Goal: Use online tool/utility: Utilize a website feature to perform a specific function

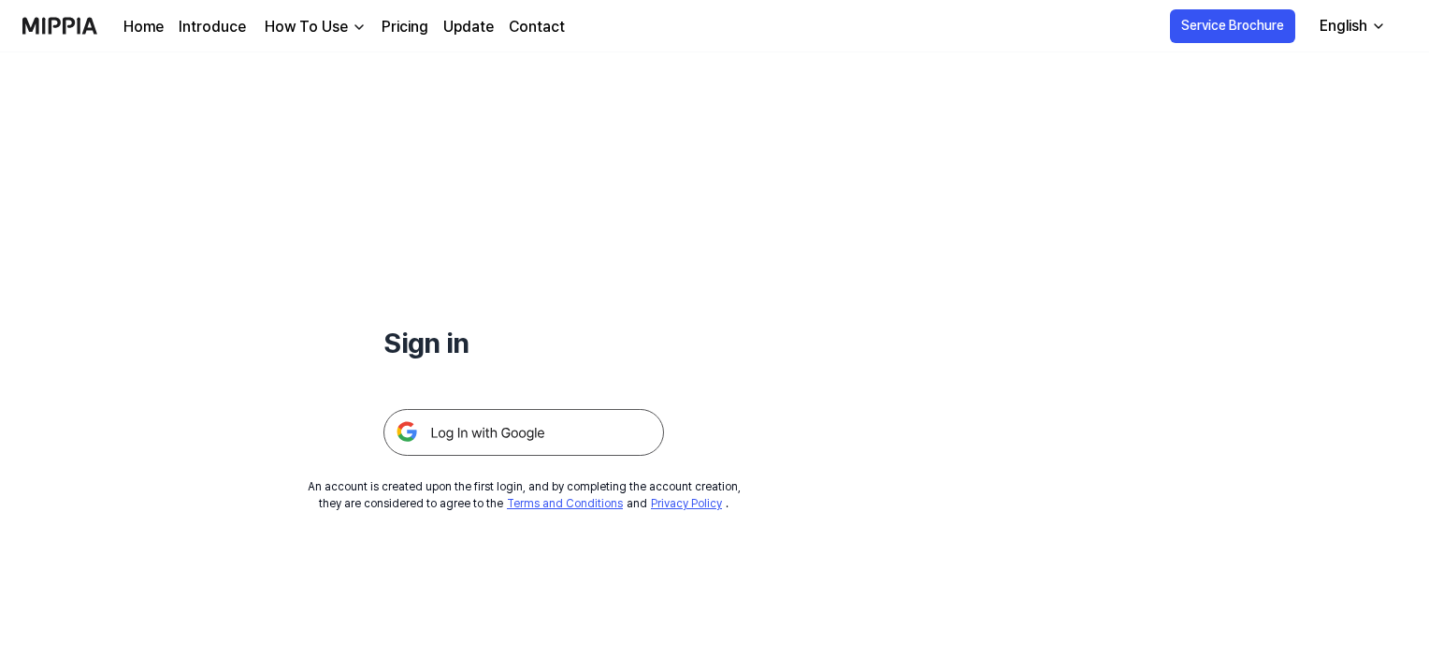
click at [601, 442] on img at bounding box center [523, 432] width 281 height 47
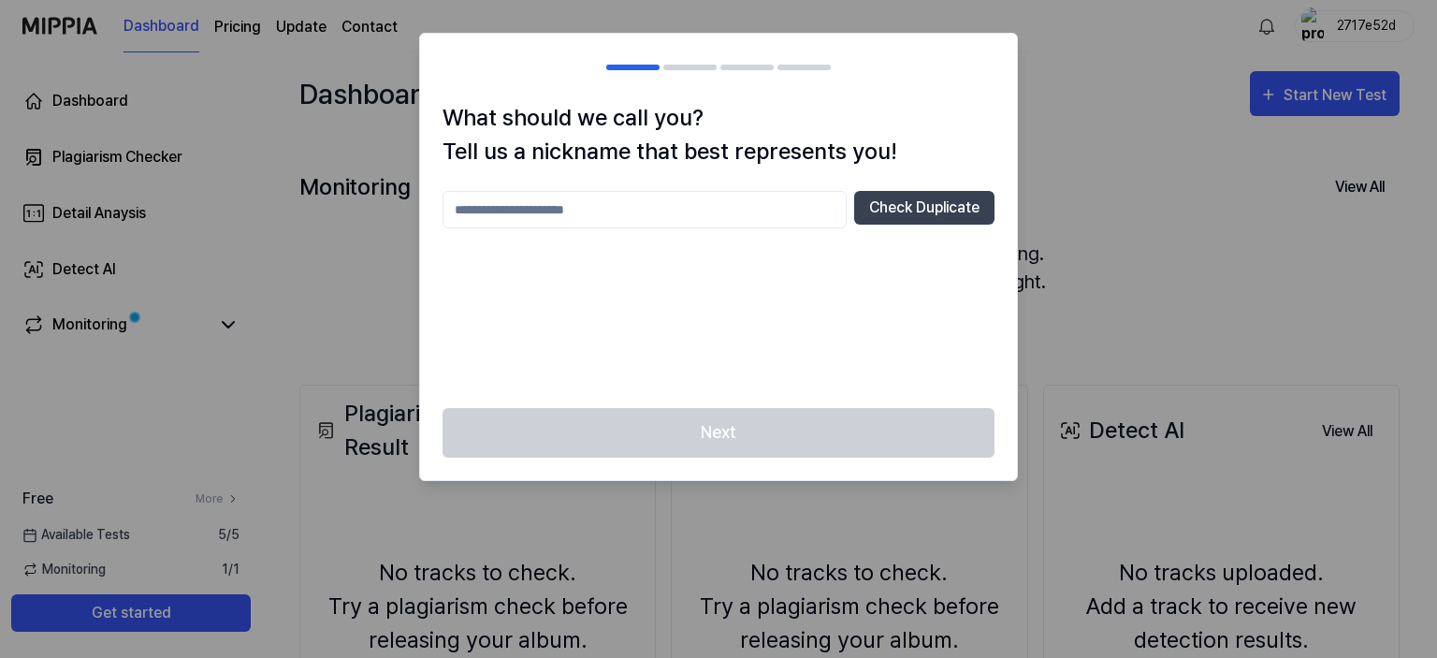
click at [1192, 334] on div at bounding box center [718, 329] width 1437 height 658
click at [784, 214] on input "text" at bounding box center [644, 209] width 404 height 37
type input "*****"
click at [894, 215] on button "Check Duplicate" at bounding box center [924, 208] width 140 height 34
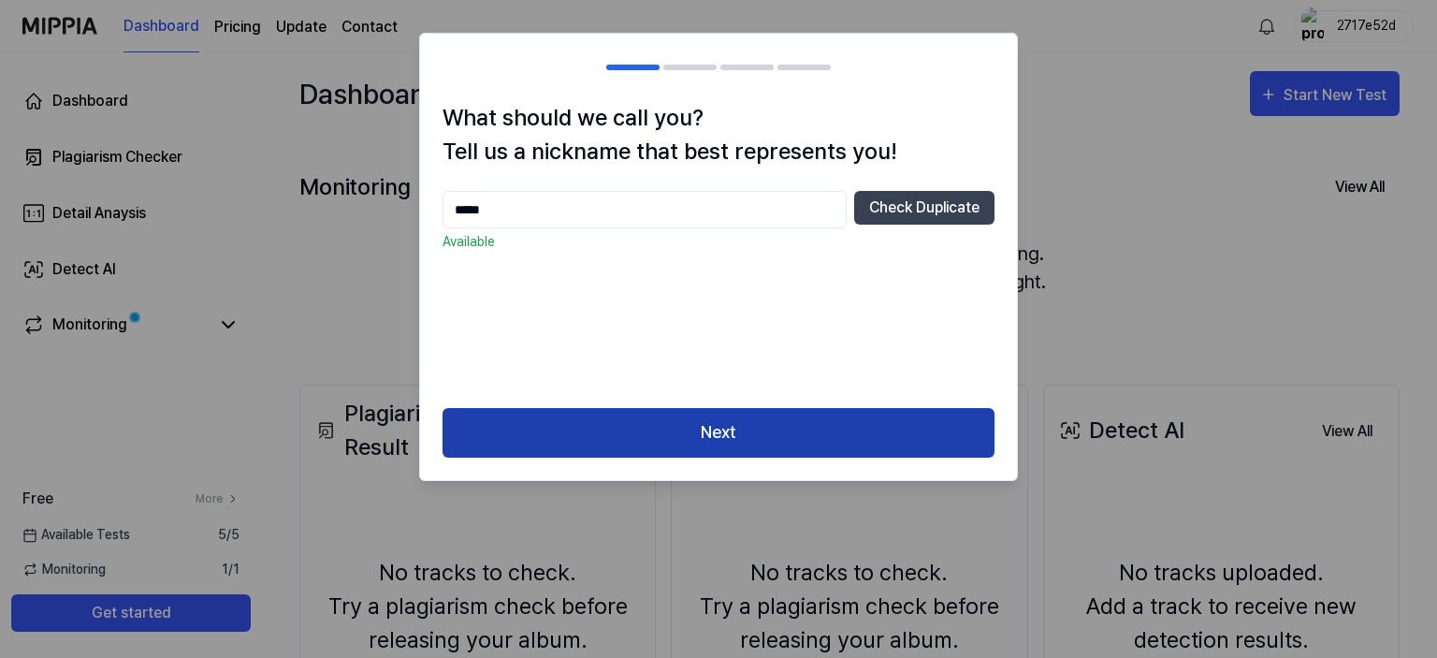
click at [800, 441] on button "Next" at bounding box center [718, 433] width 552 height 50
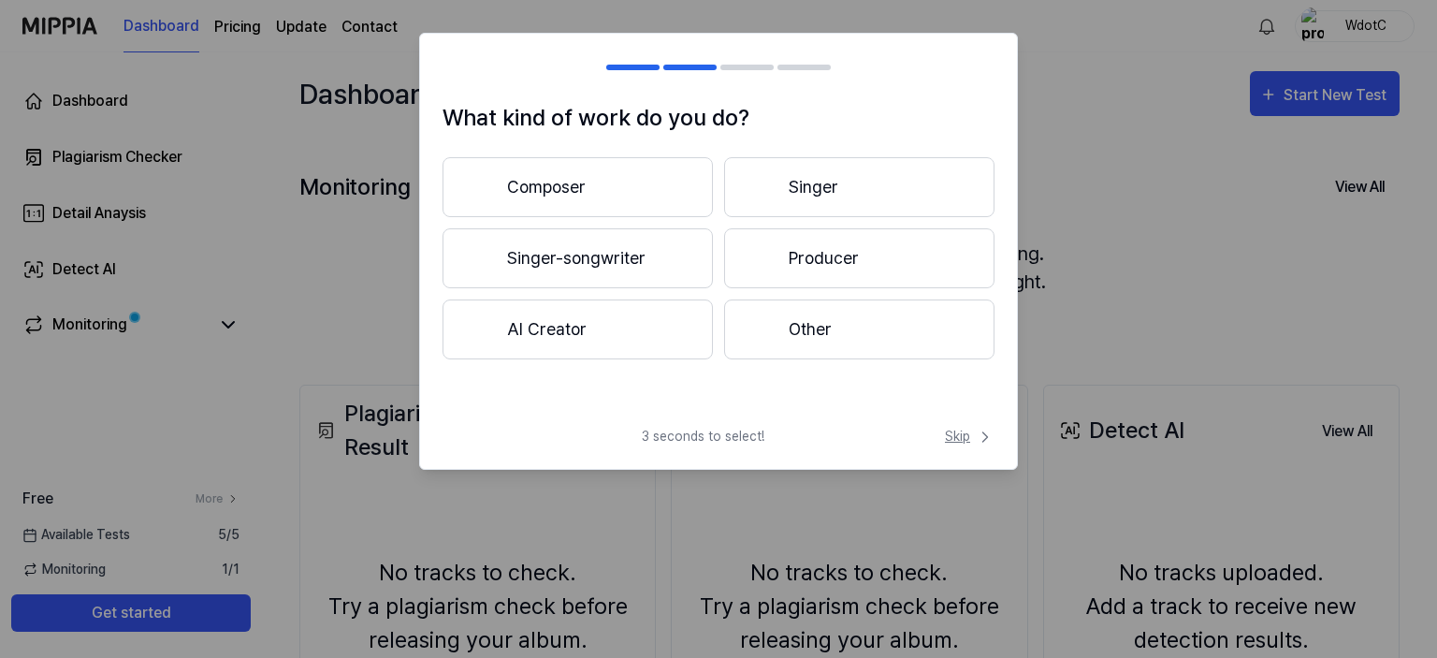
click at [966, 427] on span "Skip" at bounding box center [970, 436] width 50 height 20
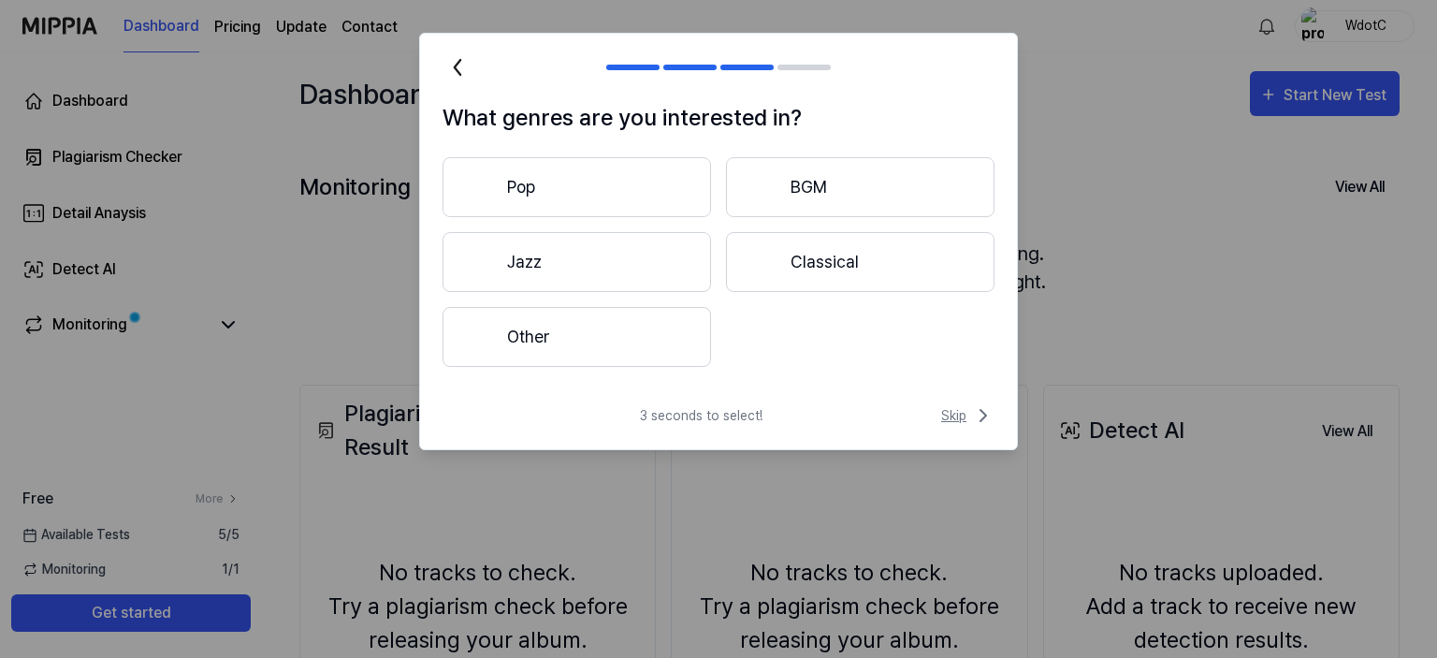
click at [950, 417] on span "Skip" at bounding box center [967, 415] width 53 height 22
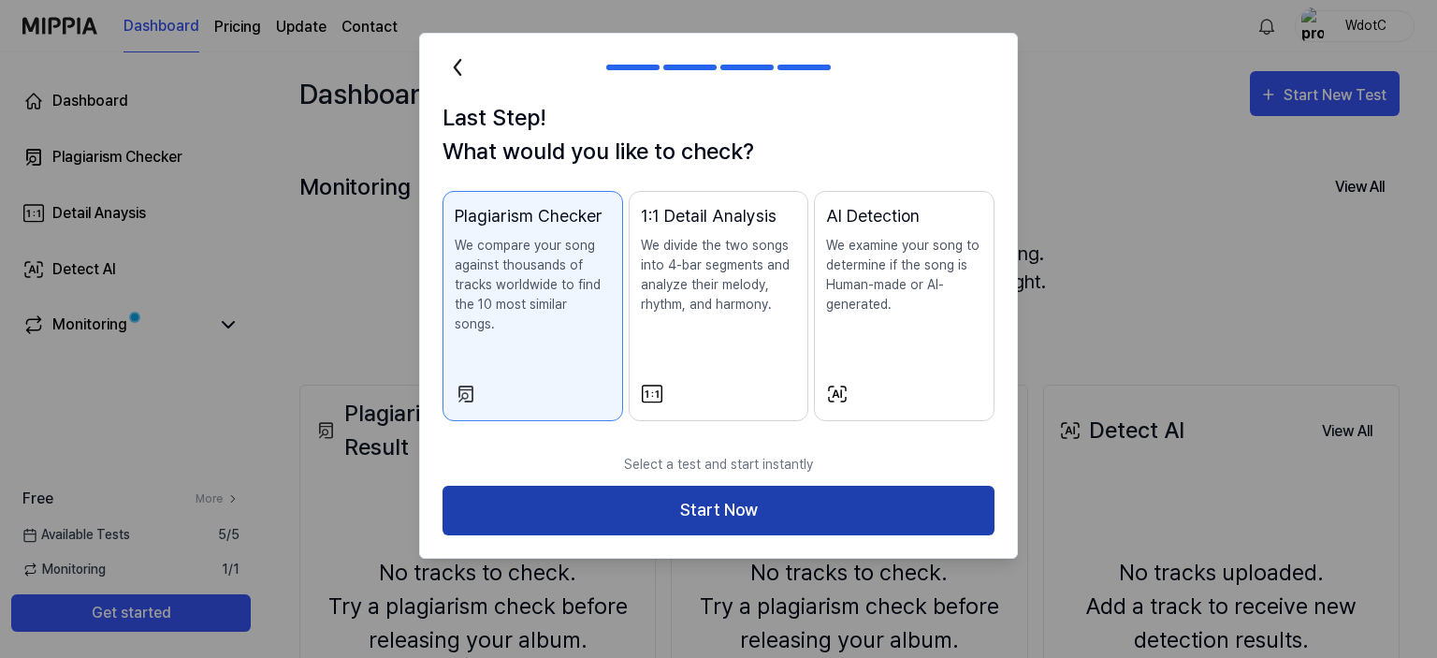
click at [763, 502] on button "Start Now" at bounding box center [718, 510] width 552 height 50
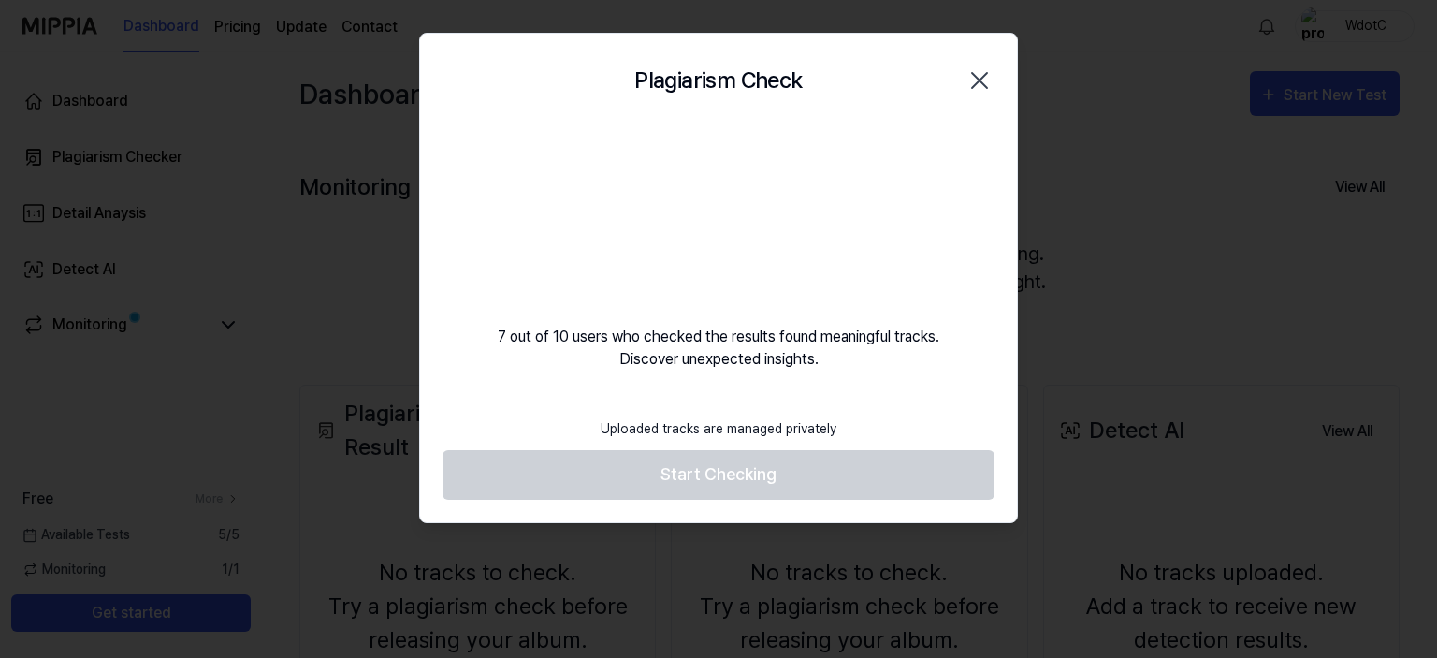
click at [860, 363] on div "7 out of 10 users who checked the results found meaningful tracks. Discover une…" at bounding box center [718, 248] width 597 height 243
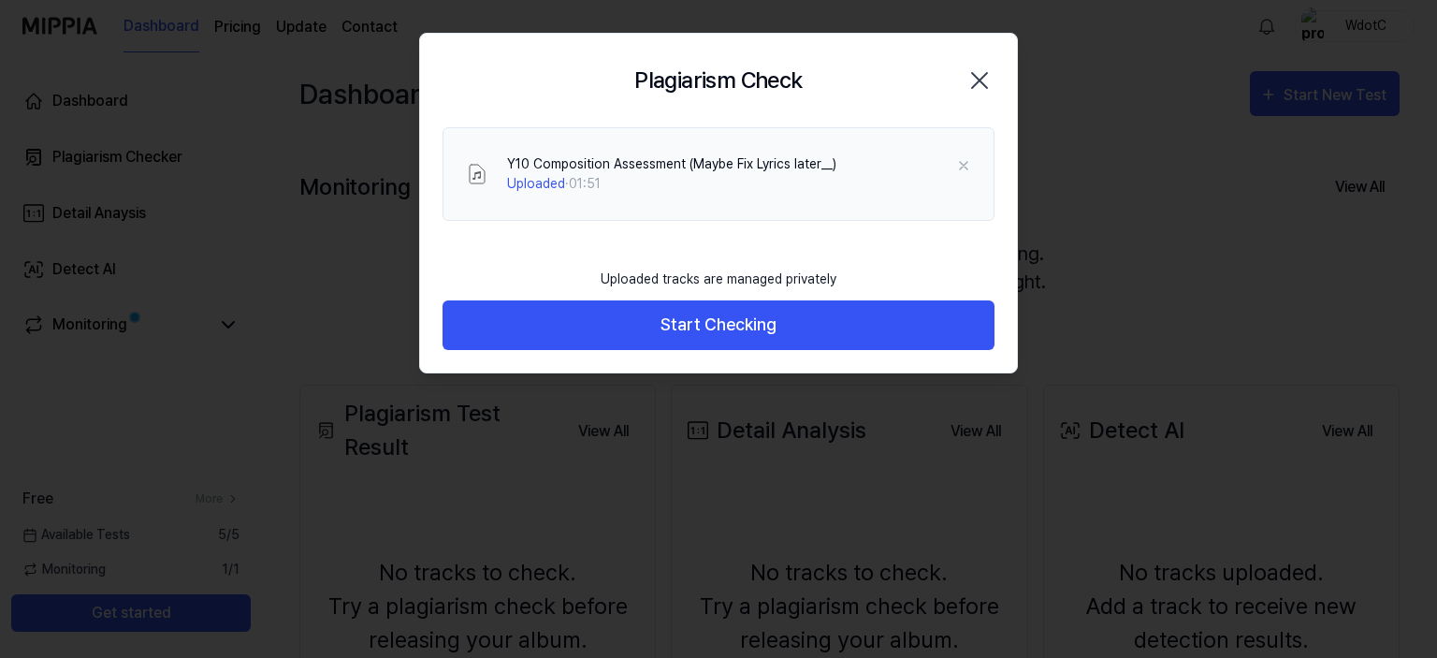
click at [742, 262] on div "Uploaded tracks are managed privately" at bounding box center [718, 279] width 258 height 42
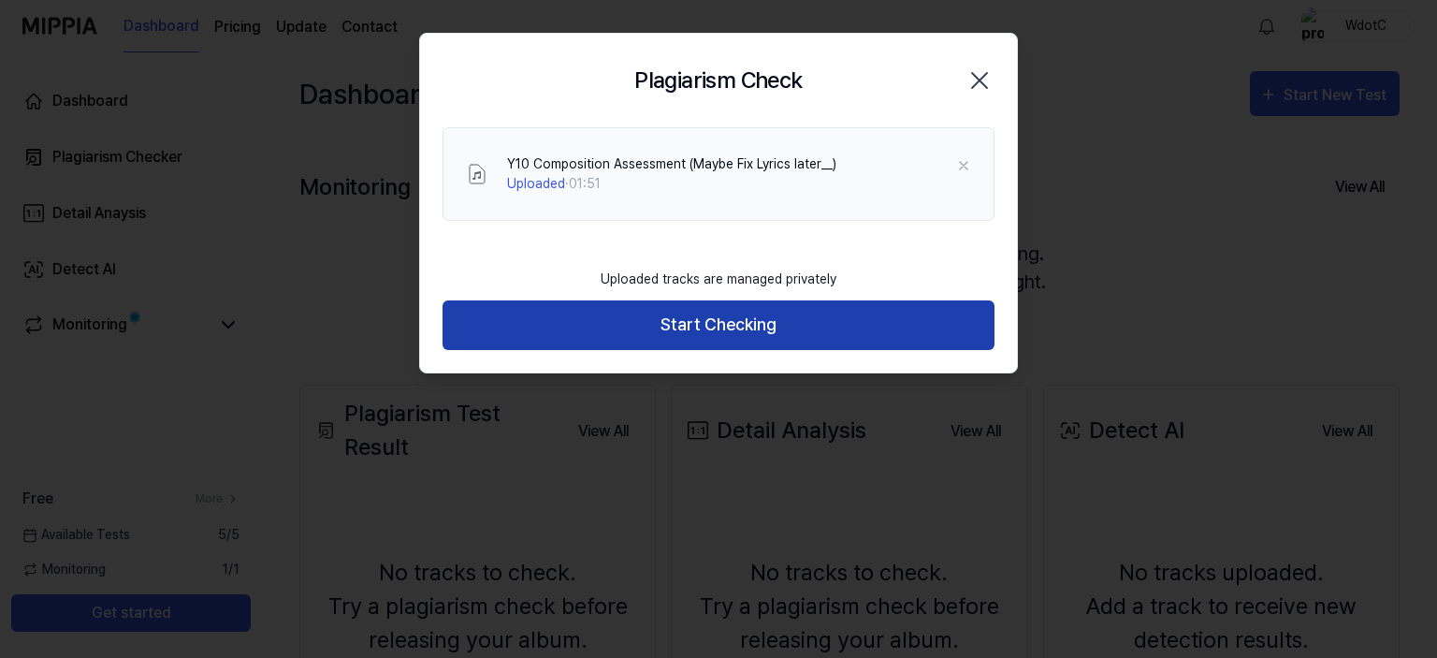
click at [730, 310] on button "Start Checking" at bounding box center [718, 325] width 552 height 50
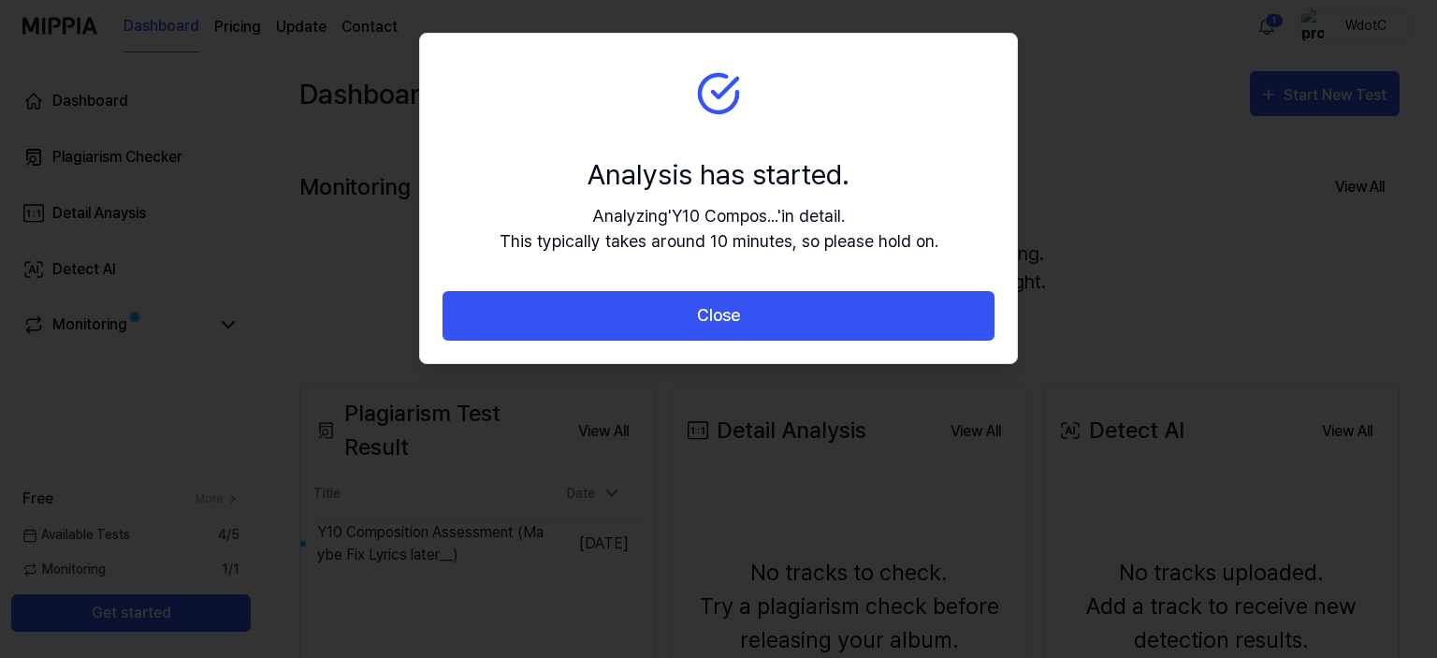
click at [660, 253] on div "Analyzing ' Y10 Compos... ' in detail. This typically takes around 10 minutes, …" at bounding box center [718, 228] width 439 height 51
click at [711, 155] on div "Analysis has started." at bounding box center [718, 174] width 439 height 42
click at [692, 93] on section "Analysis has started. Analyzing ' Y10 Compos... ' in detail. This typically tak…" at bounding box center [718, 162] width 597 height 257
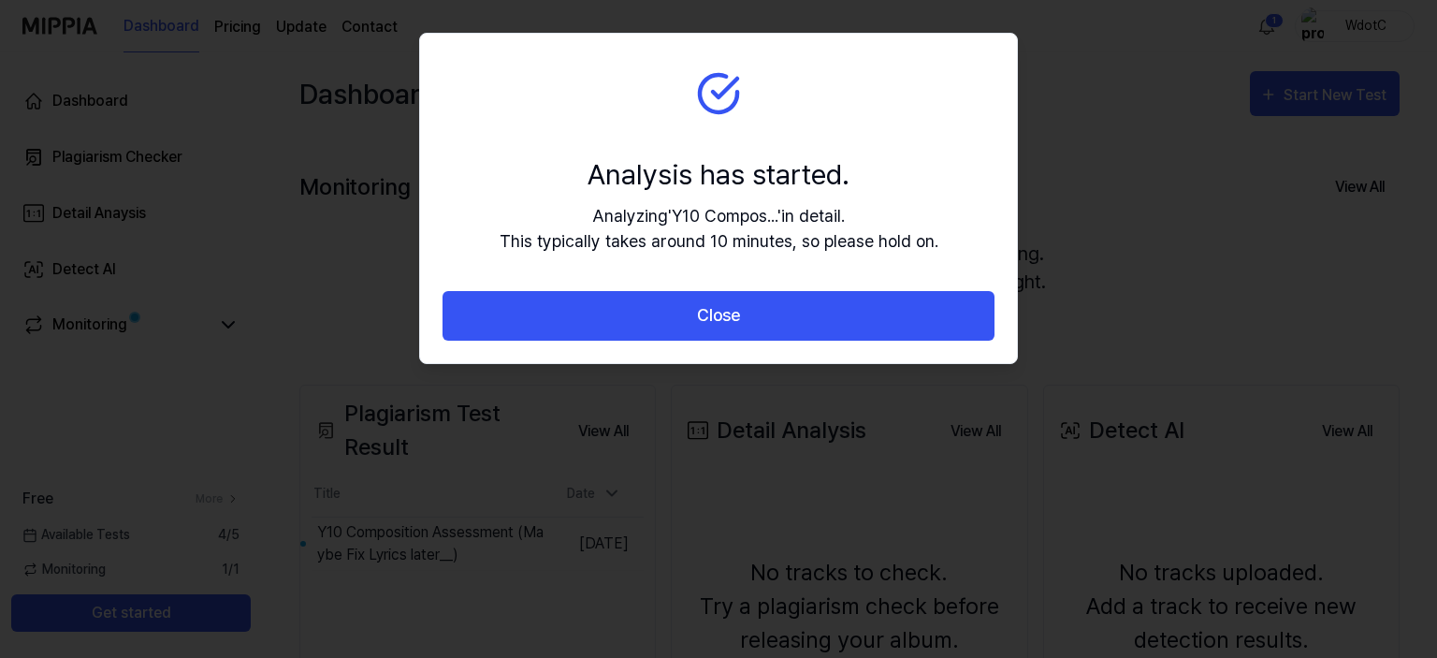
click at [842, 184] on div "Analysis has started." at bounding box center [718, 174] width 439 height 42
click at [677, 231] on div "Analyzing ' Y10 Compos... ' in detail. This typically takes around 10 minutes, …" at bounding box center [718, 228] width 439 height 51
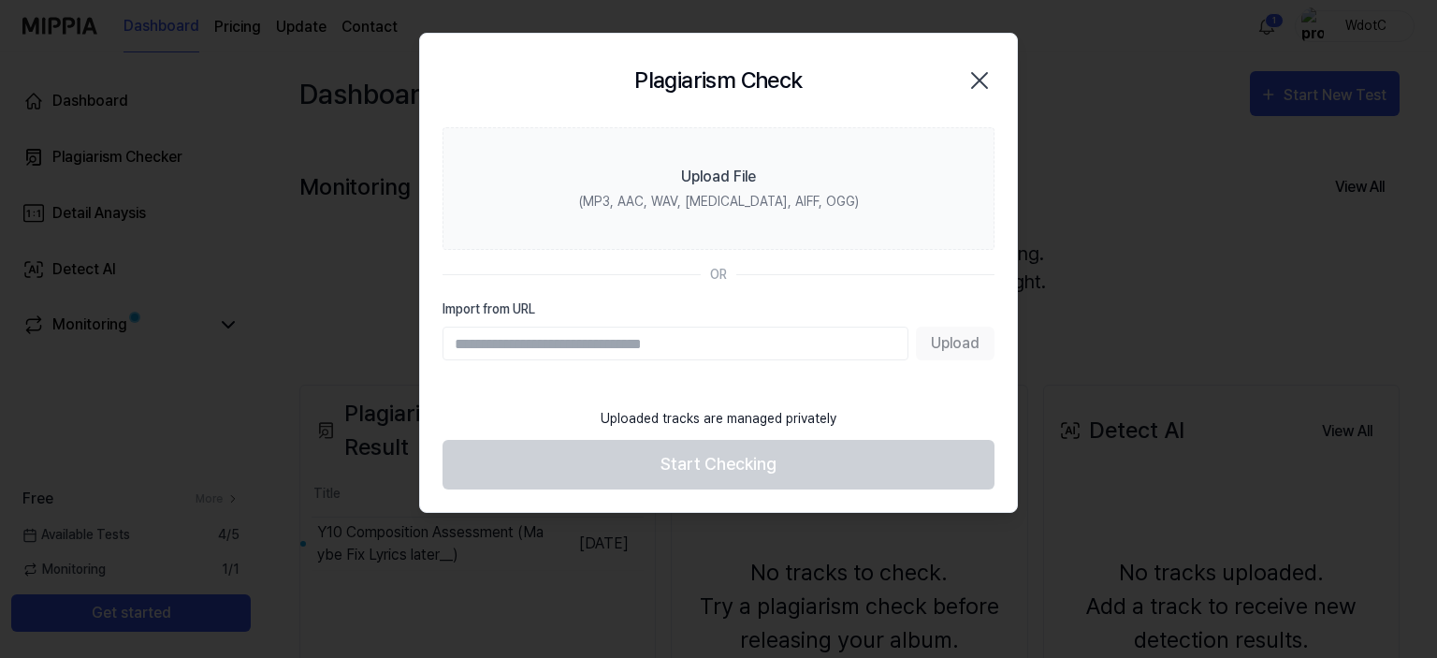
click at [328, 181] on div at bounding box center [718, 329] width 1437 height 658
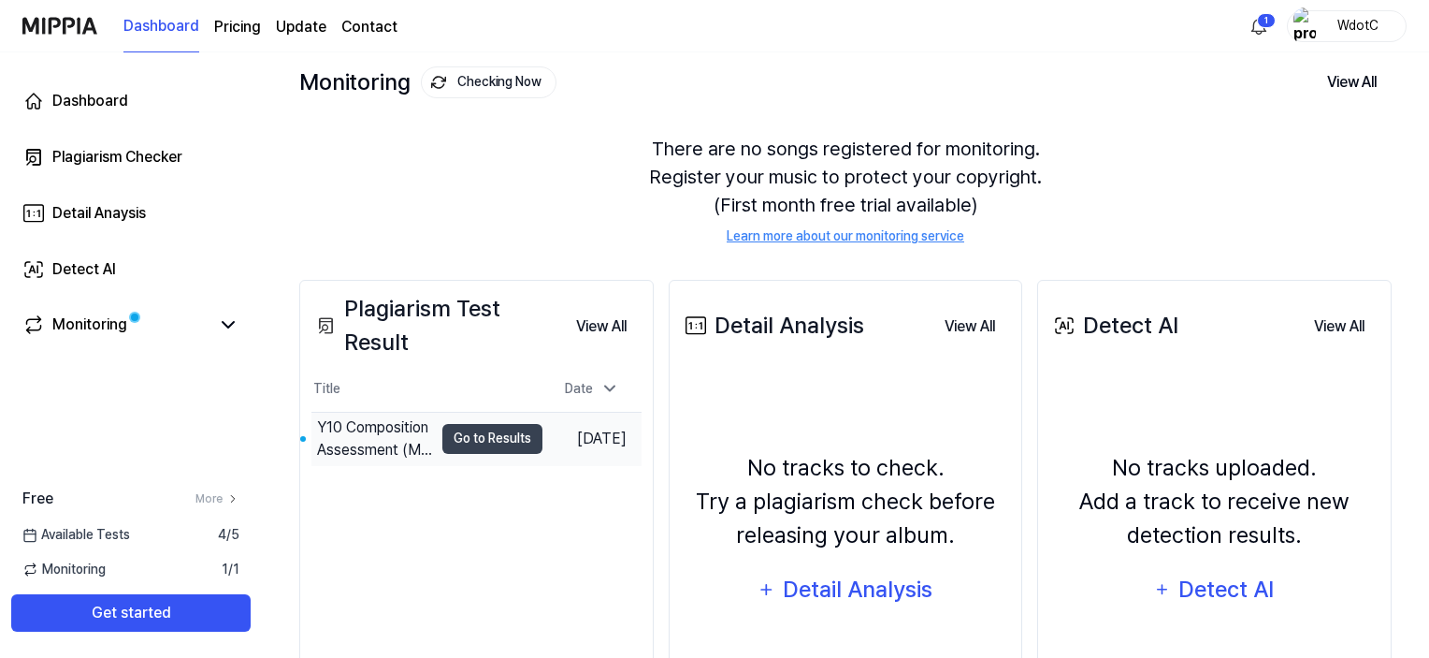
scroll to position [120, 0]
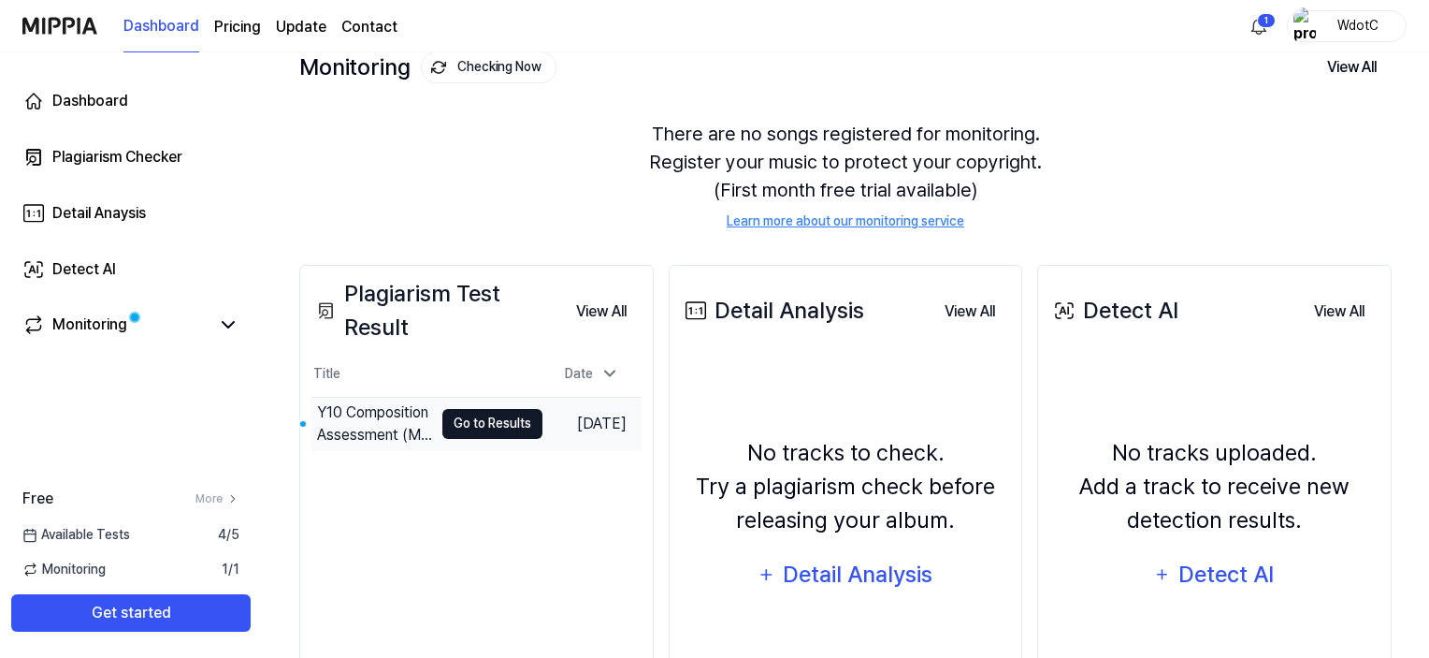
click at [480, 418] on button "Go to Results" at bounding box center [492, 424] width 100 height 30
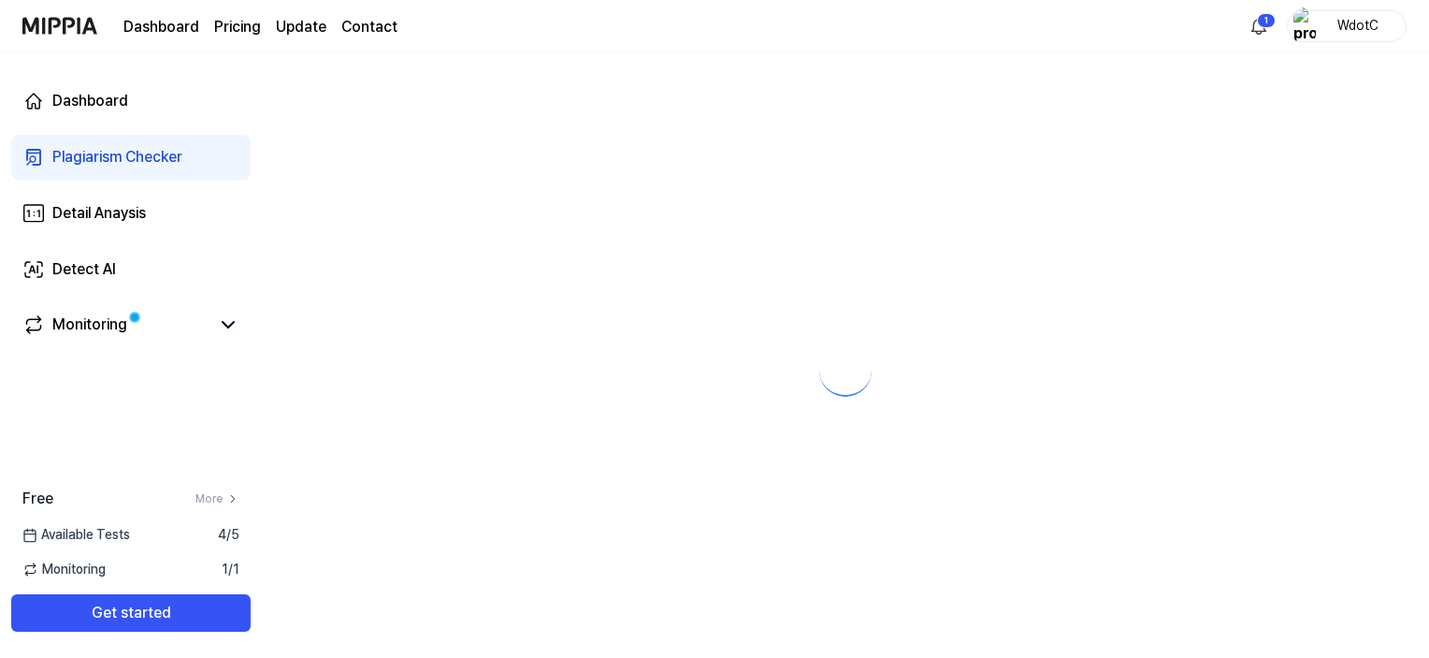
scroll to position [0, 0]
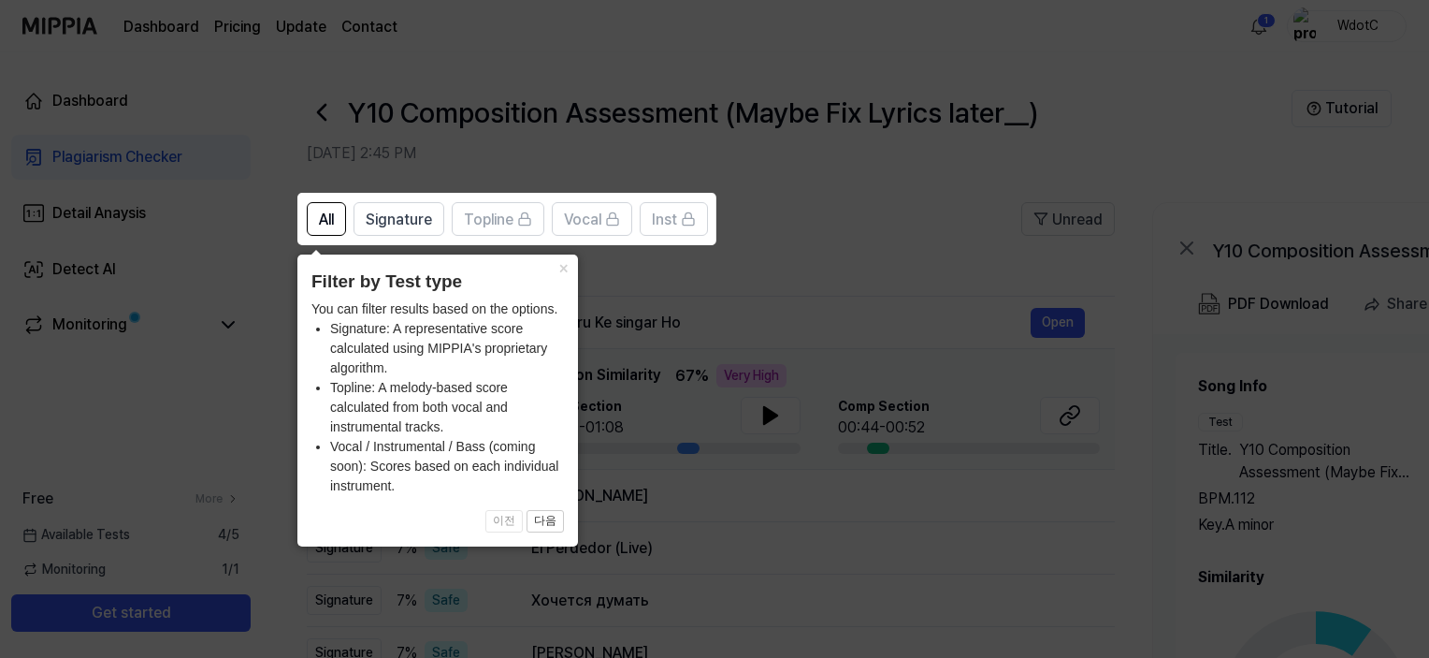
click at [751, 311] on icon at bounding box center [718, 329] width 1437 height 658
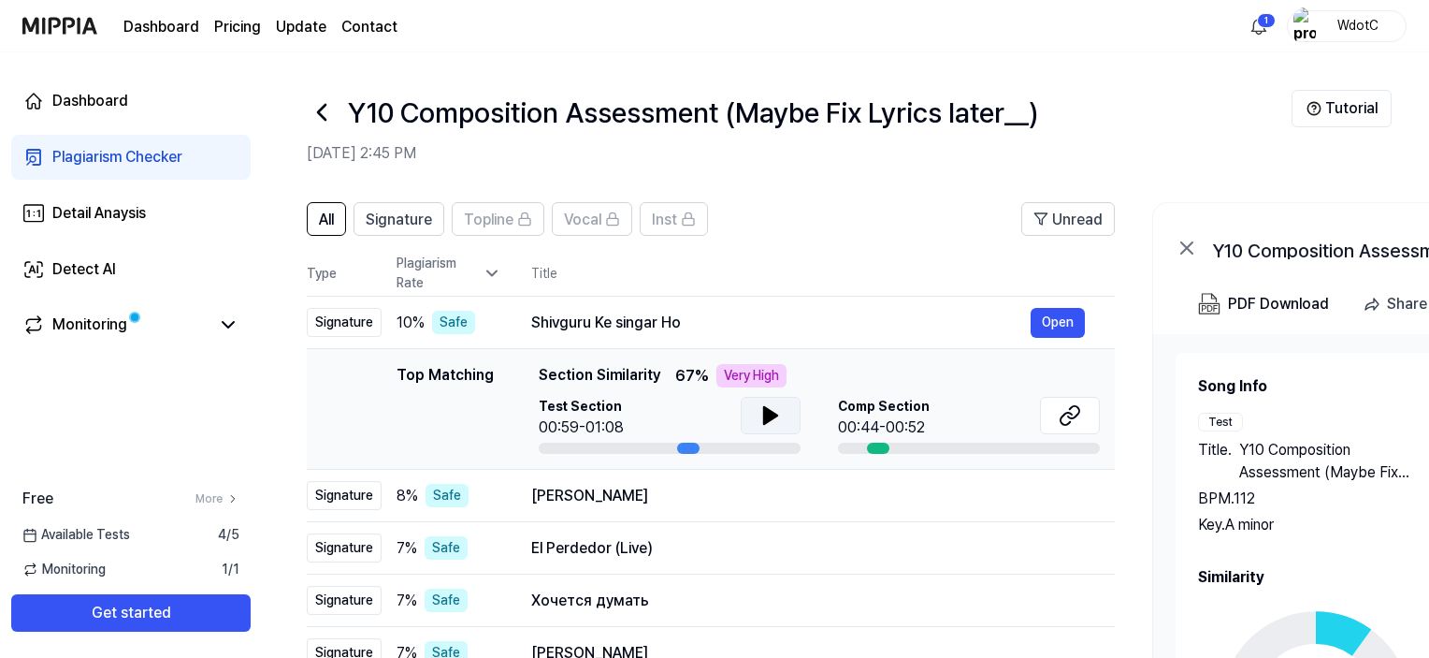
click at [776, 412] on icon at bounding box center [770, 415] width 22 height 22
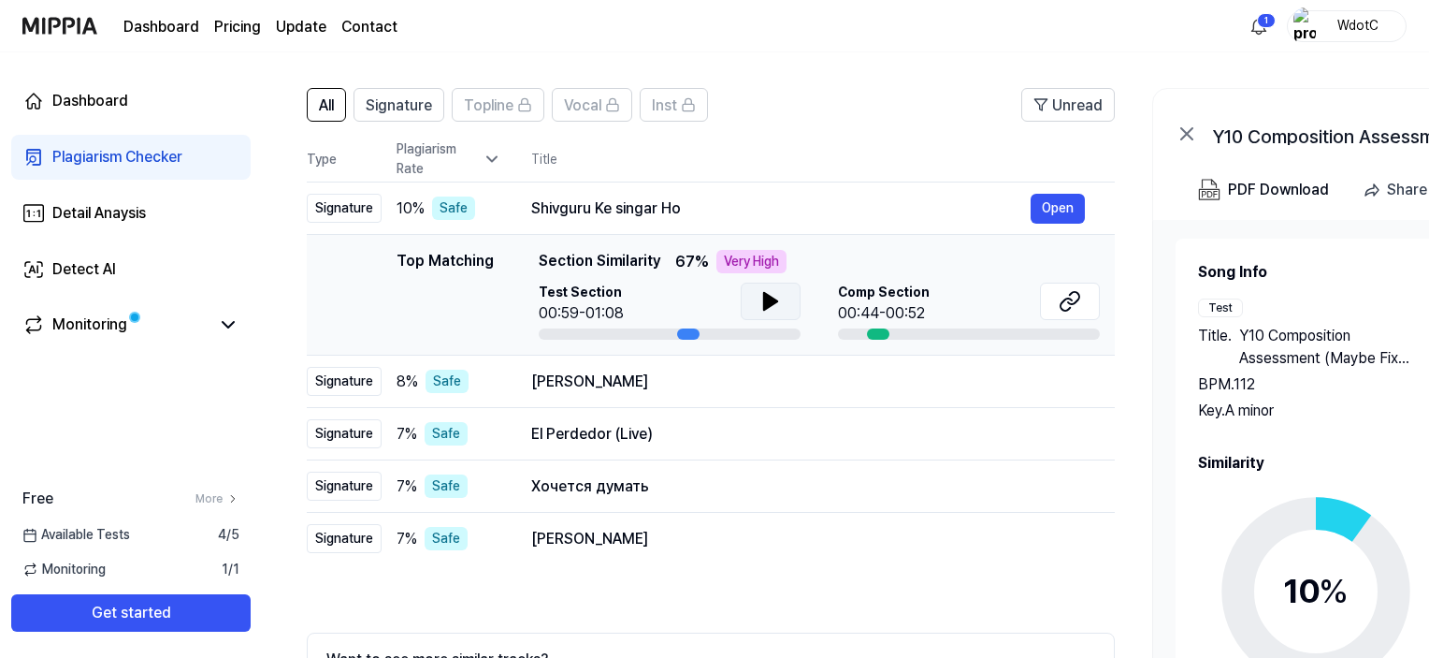
scroll to position [112, 0]
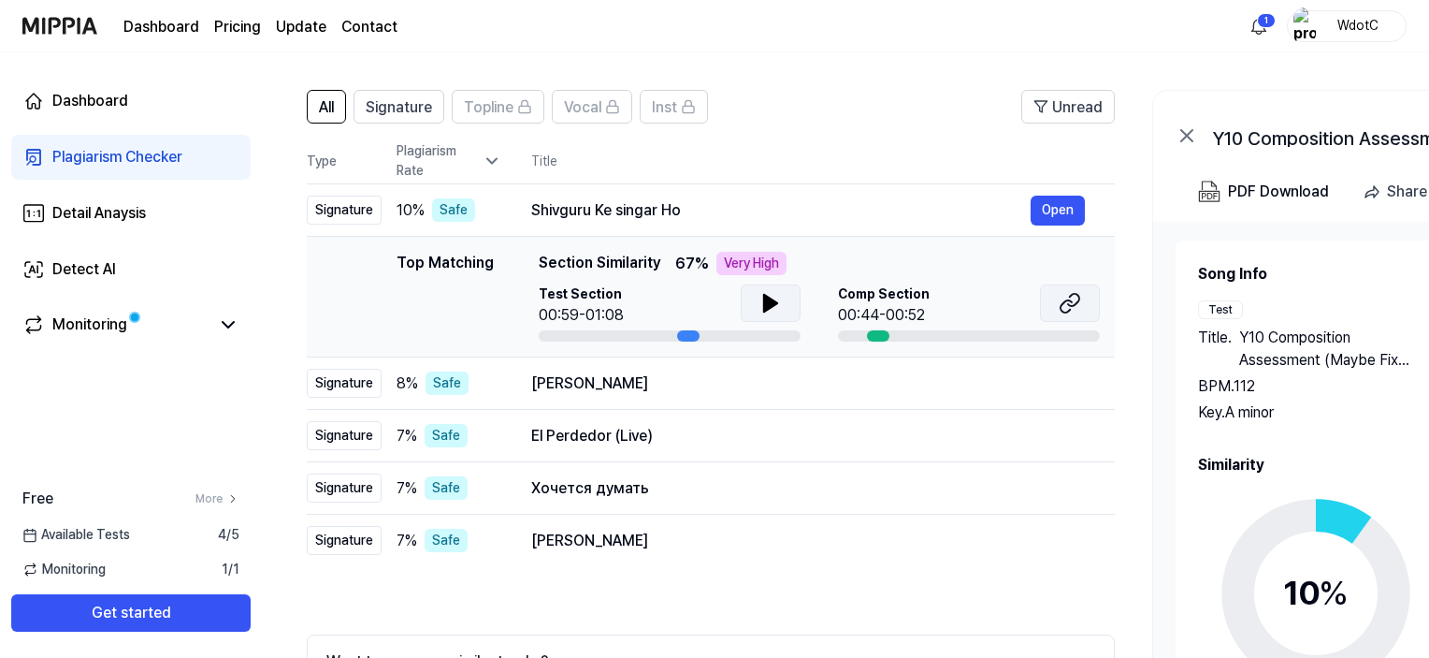
click at [1051, 298] on button at bounding box center [1070, 302] width 60 height 37
click at [685, 383] on div "[PERSON_NAME]" at bounding box center [780, 383] width 499 height 22
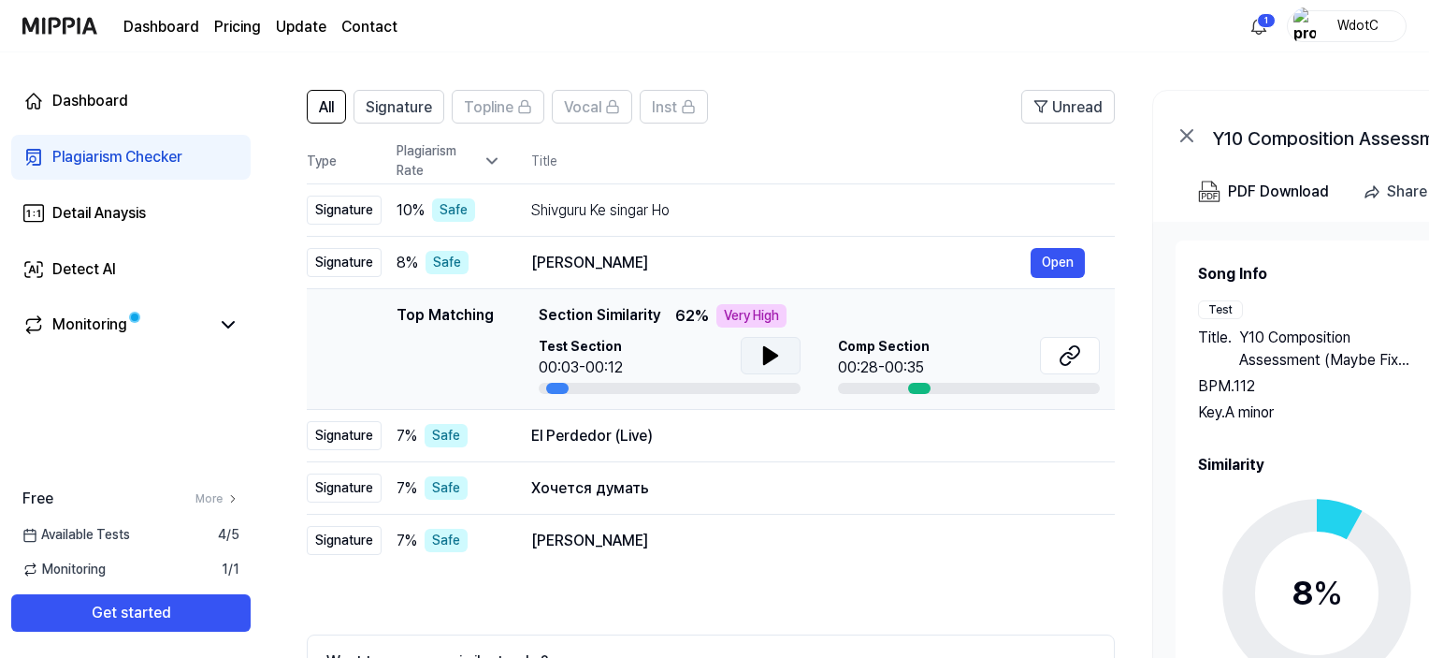
click at [786, 364] on button at bounding box center [771, 355] width 60 height 37
click at [1070, 358] on icon at bounding box center [1073, 352] width 11 height 12
